Goal: Task Accomplishment & Management: Use online tool/utility

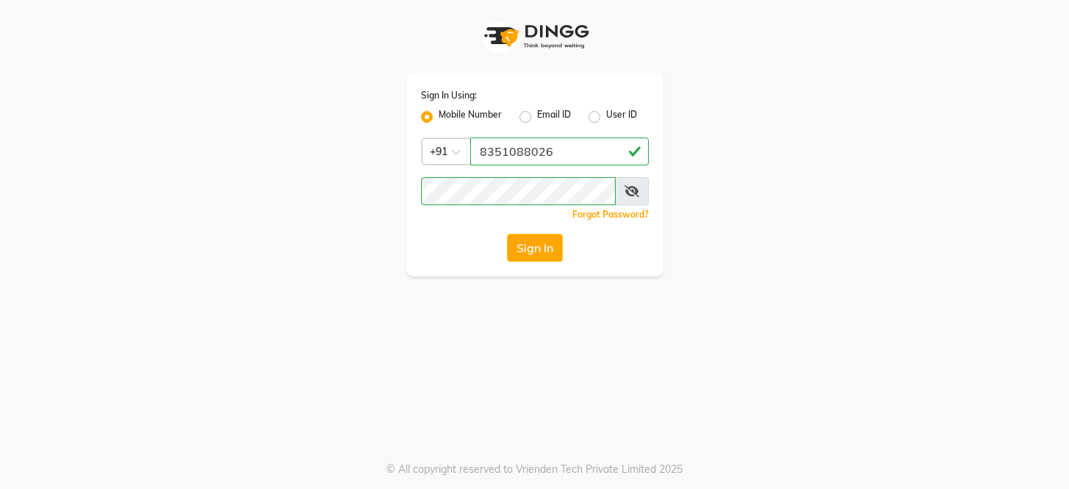
click at [547, 254] on button "Sign In" at bounding box center [535, 248] width 56 height 28
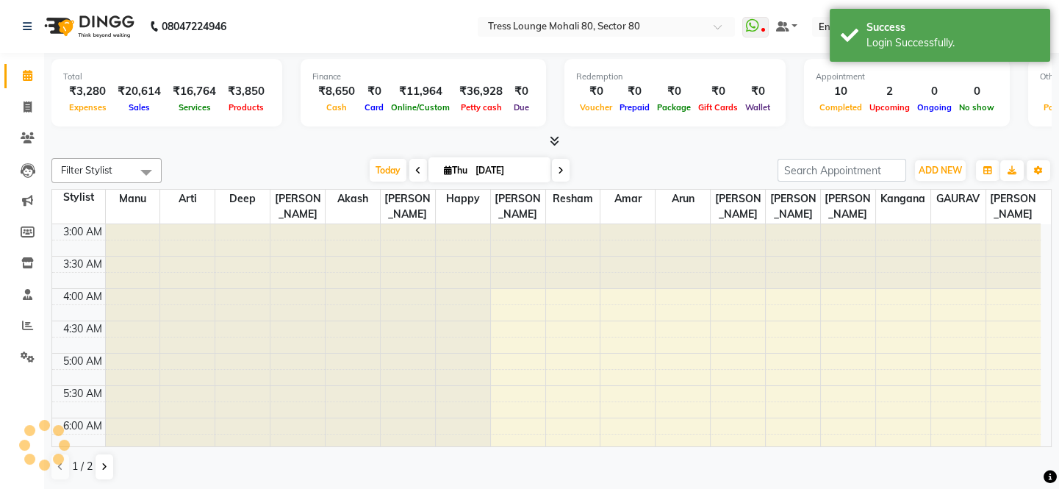
scroll to position [193, 0]
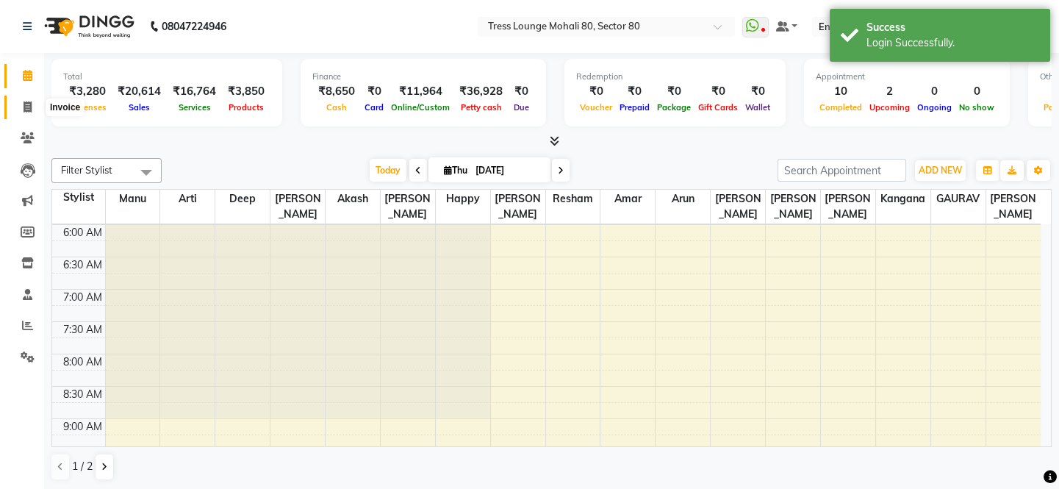
click at [26, 107] on icon at bounding box center [28, 106] width 8 height 11
select select "service"
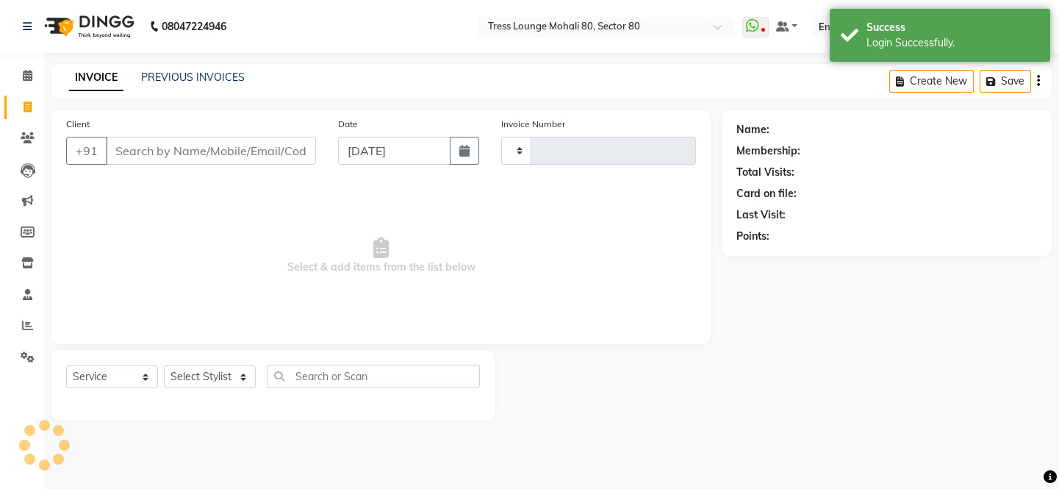
type input "4165"
select select "4973"
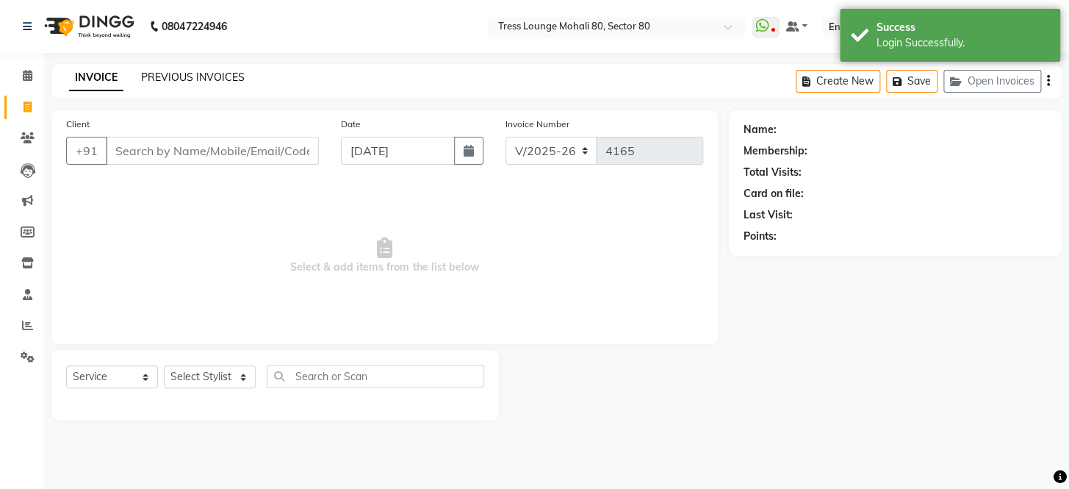
click at [204, 77] on link "PREVIOUS INVOICES" at bounding box center [193, 77] width 104 height 13
